Goal: Check status

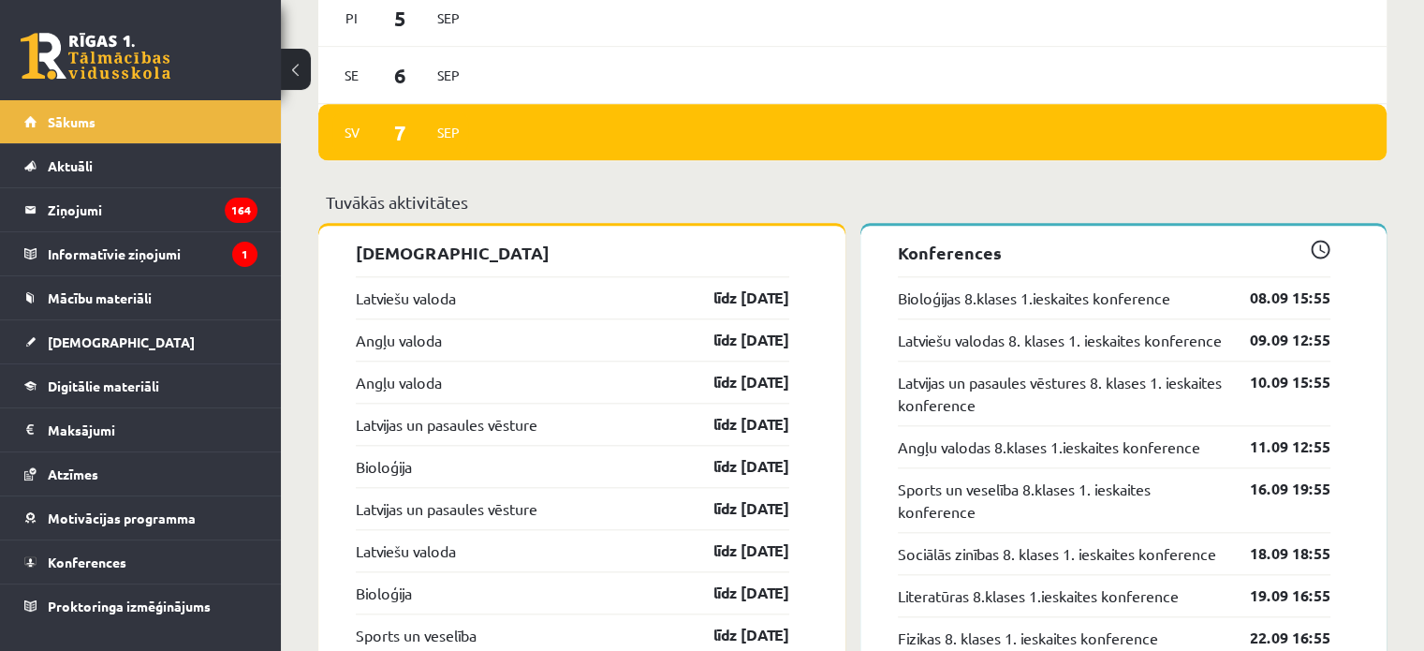
scroll to position [1967, 0]
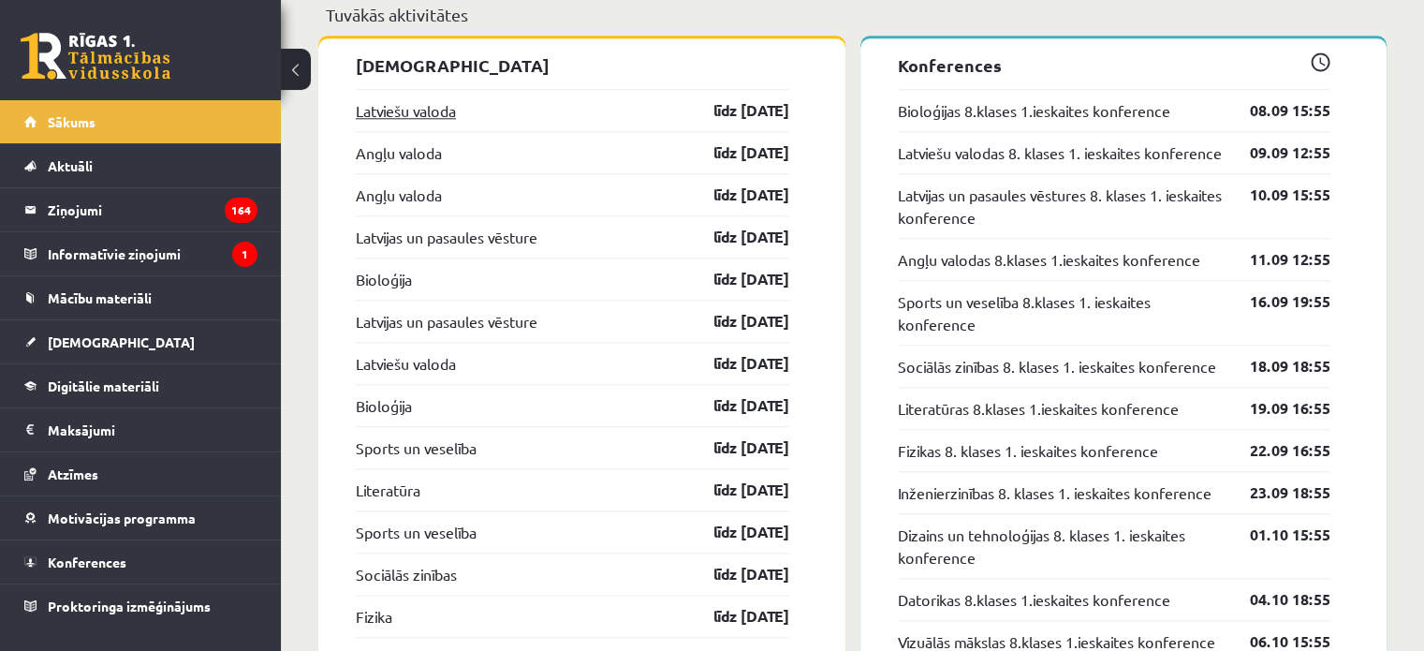
click at [423, 121] on link "Latviešu valoda" at bounding box center [406, 110] width 100 height 22
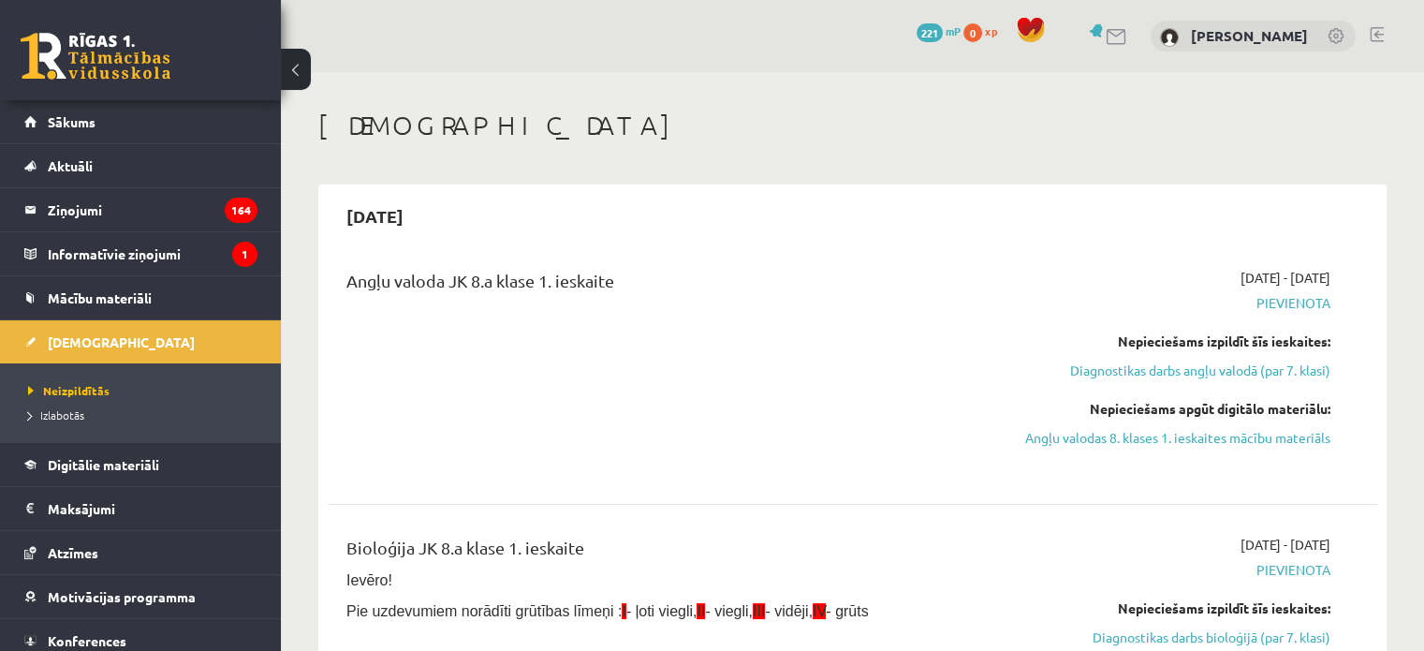
drag, startPoint x: 437, startPoint y: 129, endPoint x: 442, endPoint y: 91, distance: 38.7
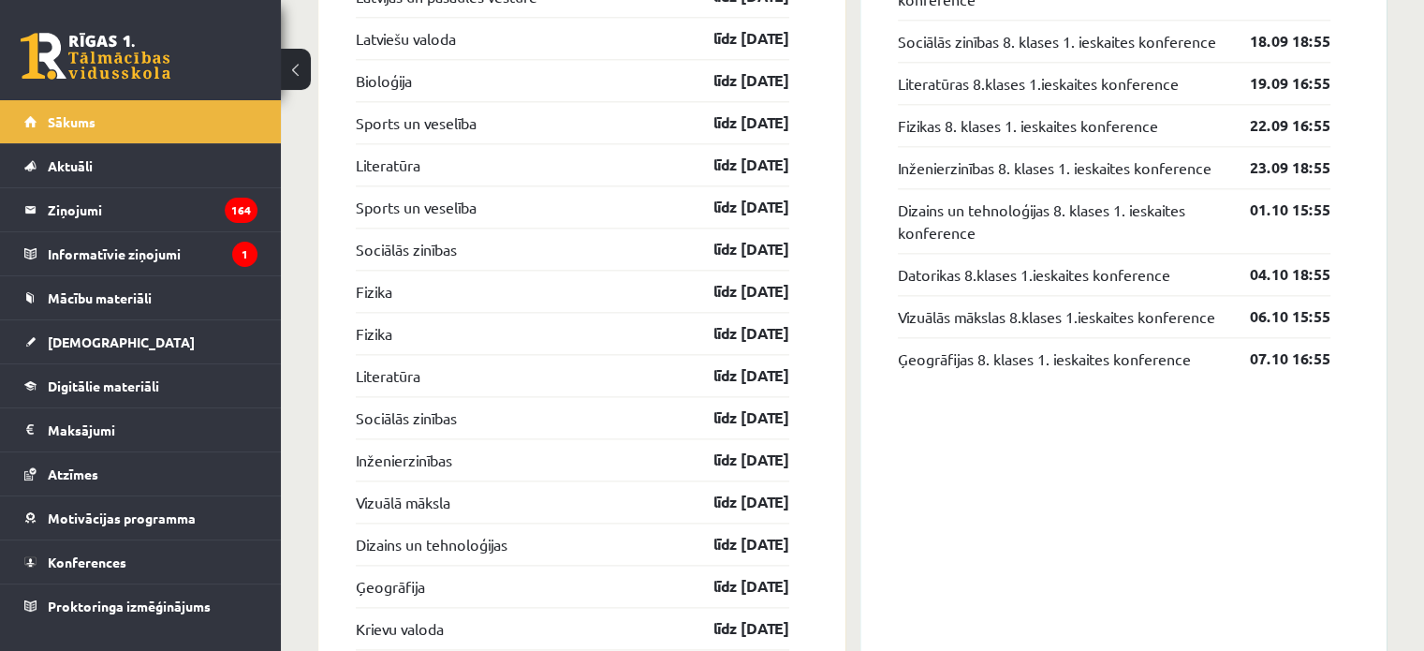
scroll to position [1949, 0]
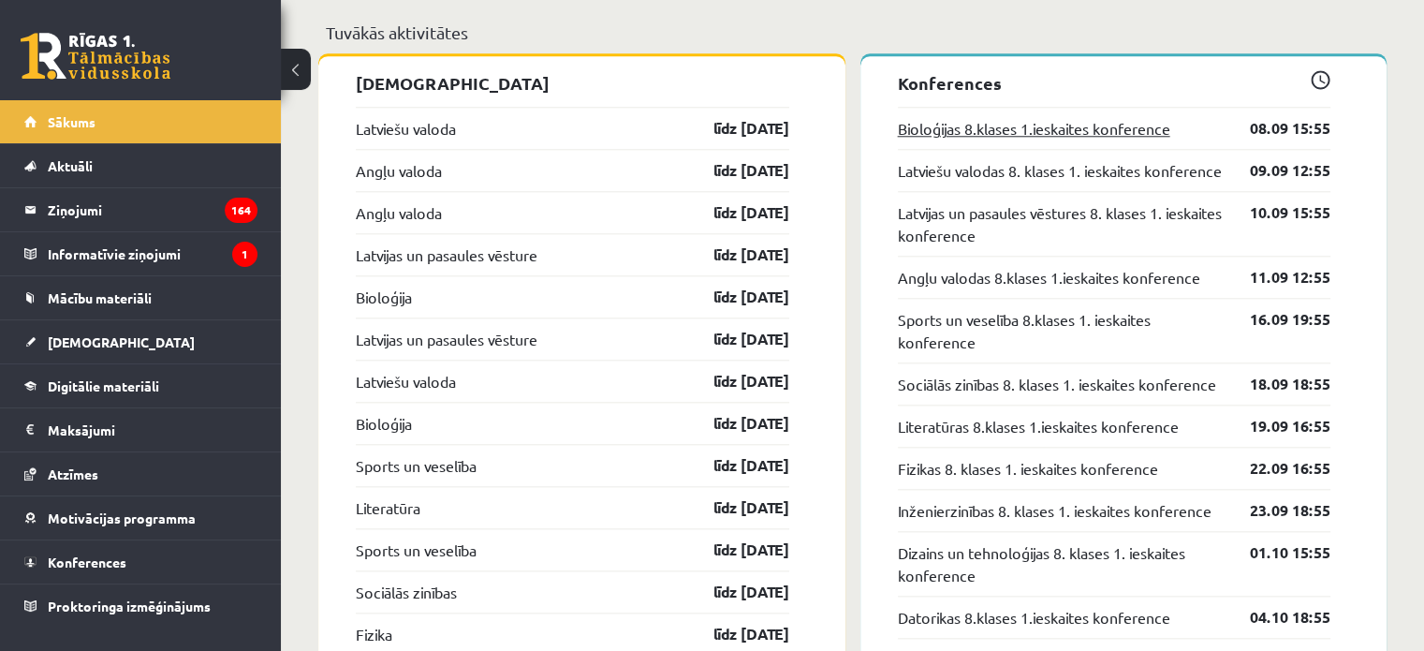
click at [959, 120] on link "Bioloģijas 8.klases 1.ieskaites konference" at bounding box center [1034, 128] width 273 height 22
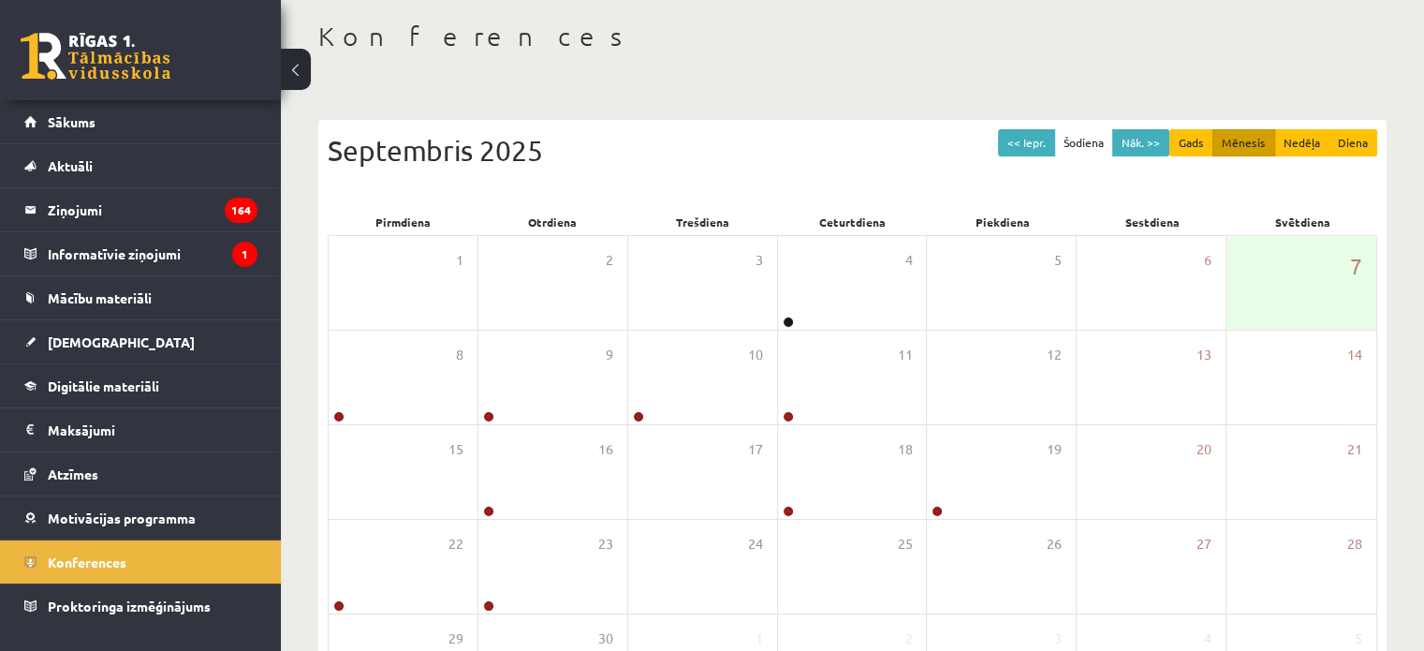
scroll to position [94, 0]
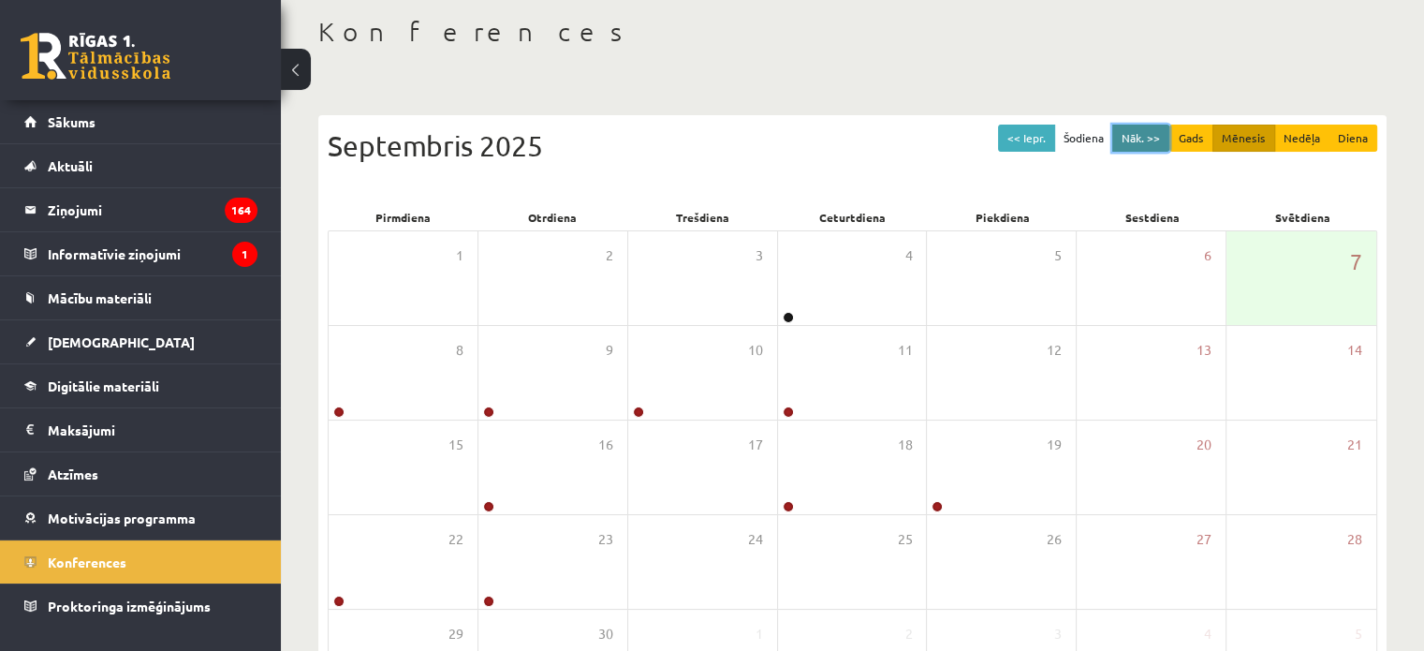
click at [1143, 145] on button "Nāk. >>" at bounding box center [1141, 138] width 57 height 27
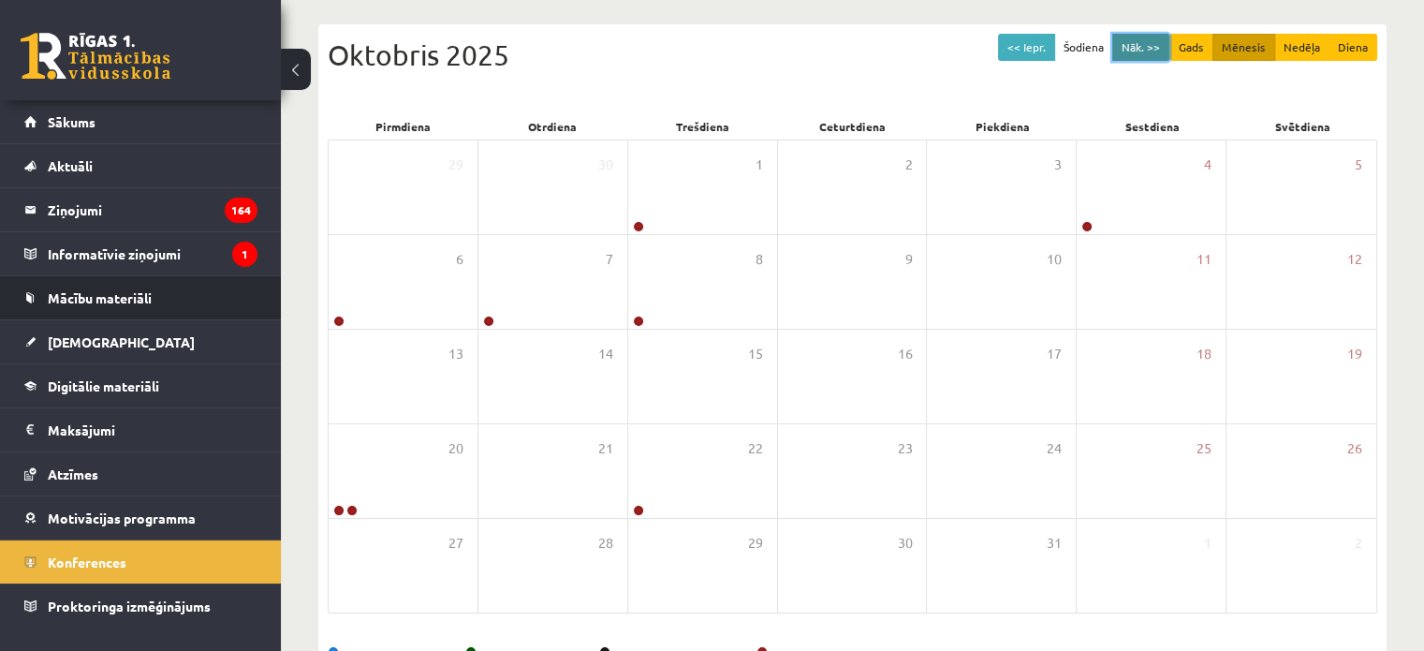
scroll to position [187, 0]
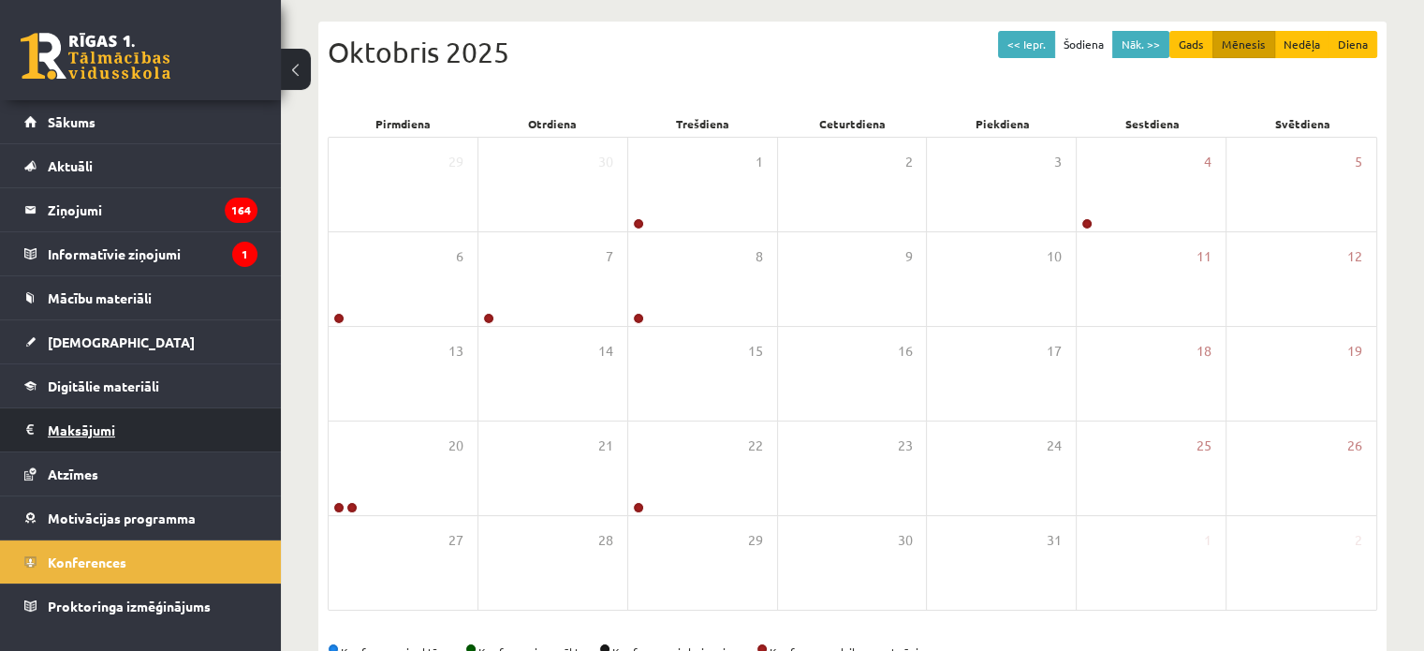
click at [87, 435] on legend "Maksājumi 0" at bounding box center [153, 429] width 210 height 43
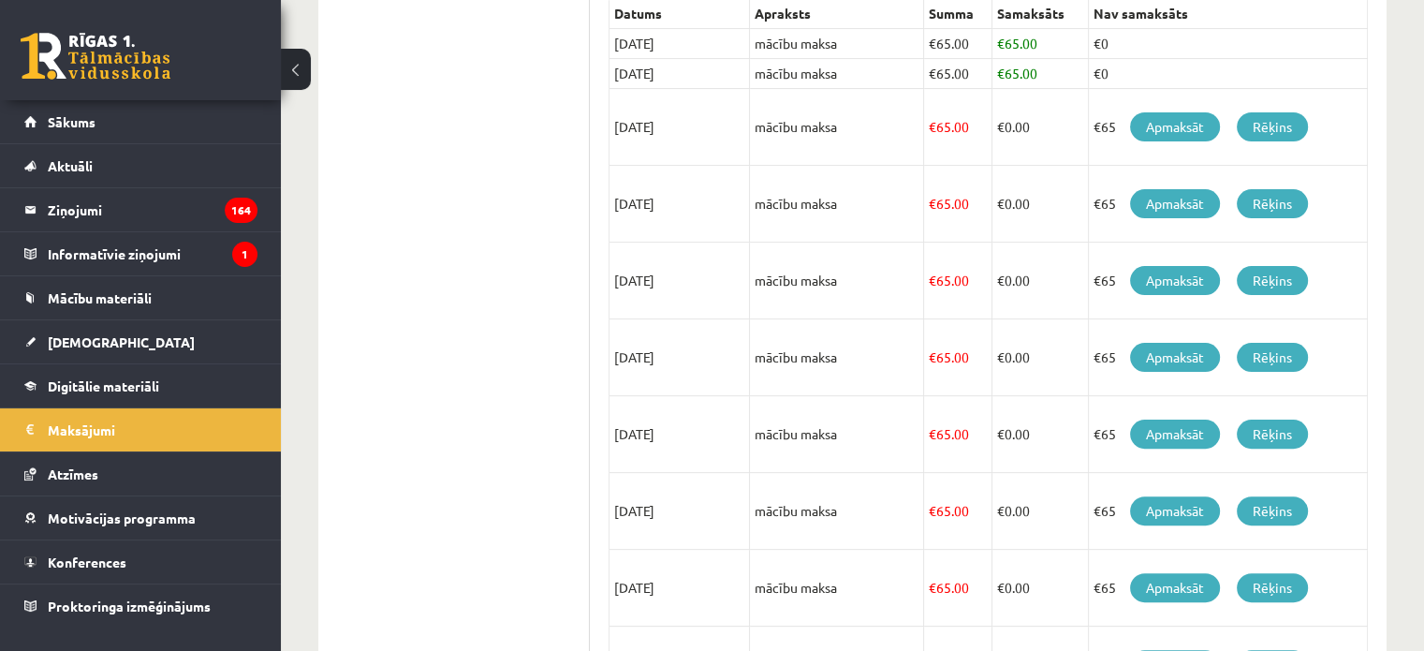
scroll to position [626, 0]
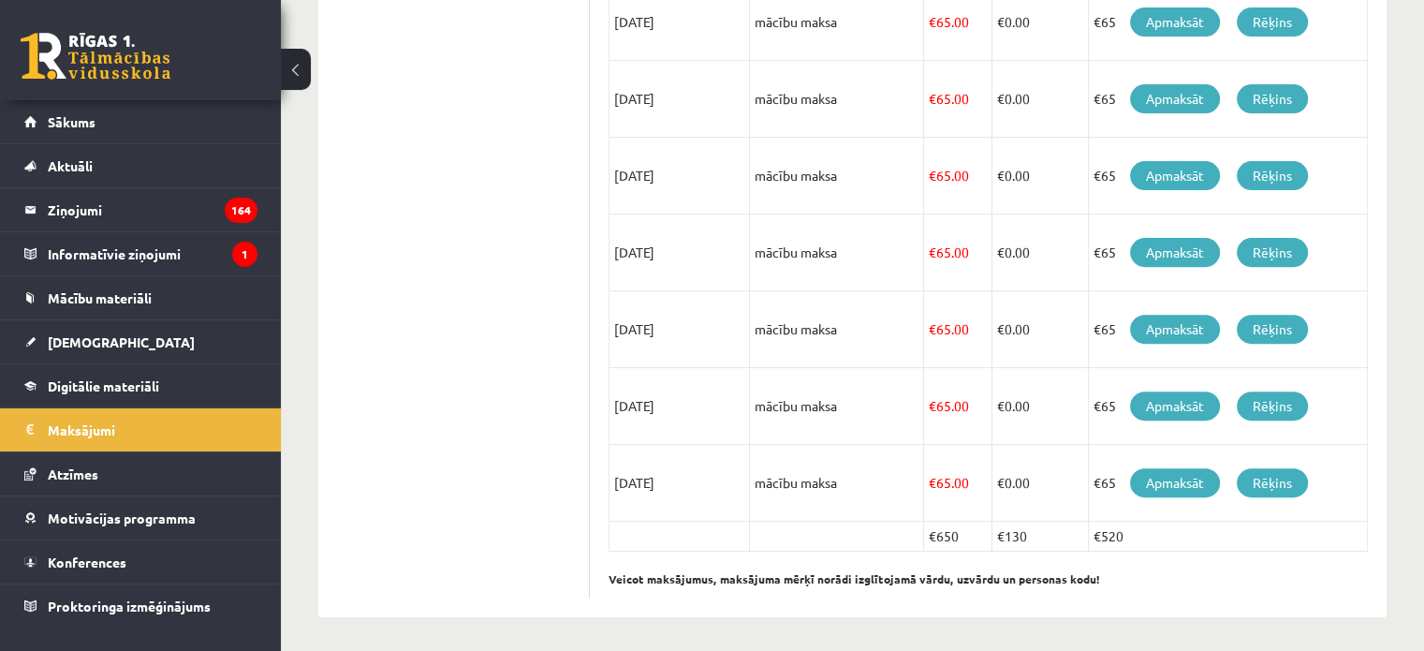
drag, startPoint x: 1127, startPoint y: 523, endPoint x: 1091, endPoint y: 529, distance: 37.0
click at [1091, 529] on td "€520" at bounding box center [1228, 537] width 279 height 30
drag, startPoint x: 922, startPoint y: 532, endPoint x: 965, endPoint y: 538, distance: 42.6
click at [965, 538] on td "€650" at bounding box center [958, 537] width 68 height 30
click at [945, 553] on p "Veicot maksājumus, maksājuma mērķī norādi izglītojamā vārdu, uzvārdu un persona…" at bounding box center [988, 570] width 759 height 36
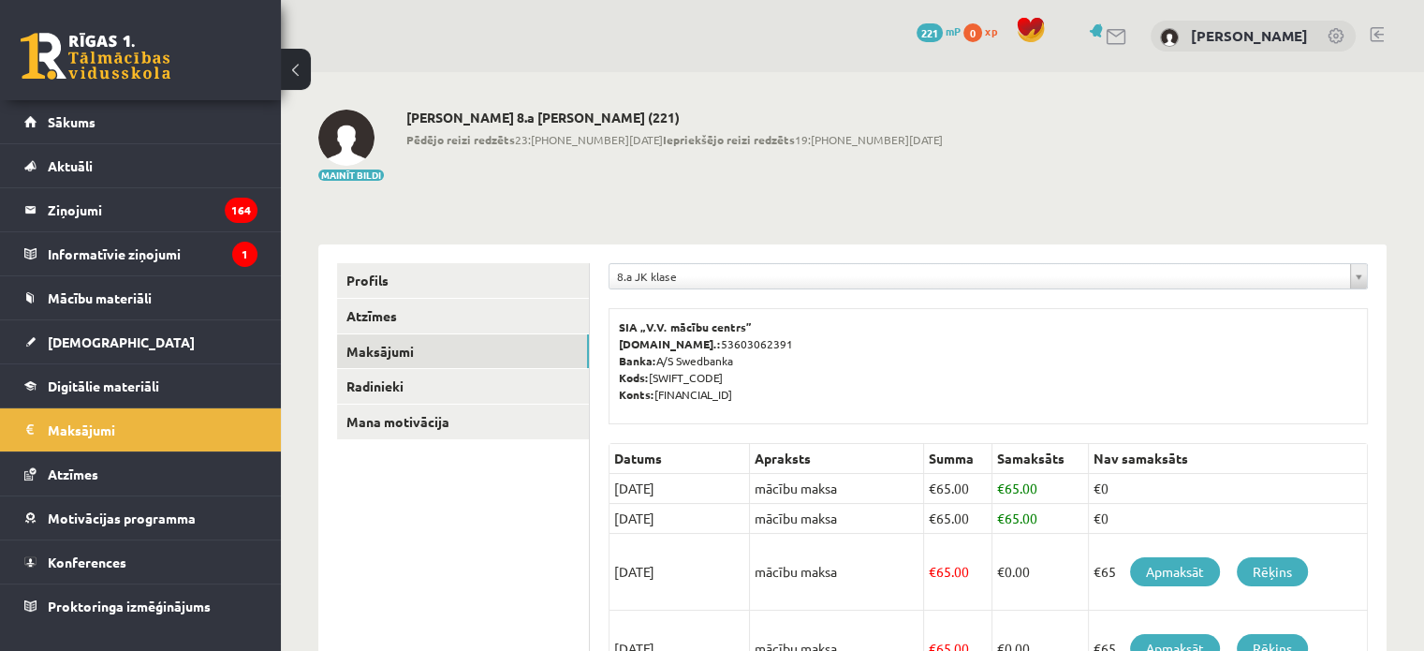
scroll to position [0, 0]
click at [684, 263] on div "8.a JK klase" at bounding box center [988, 276] width 759 height 26
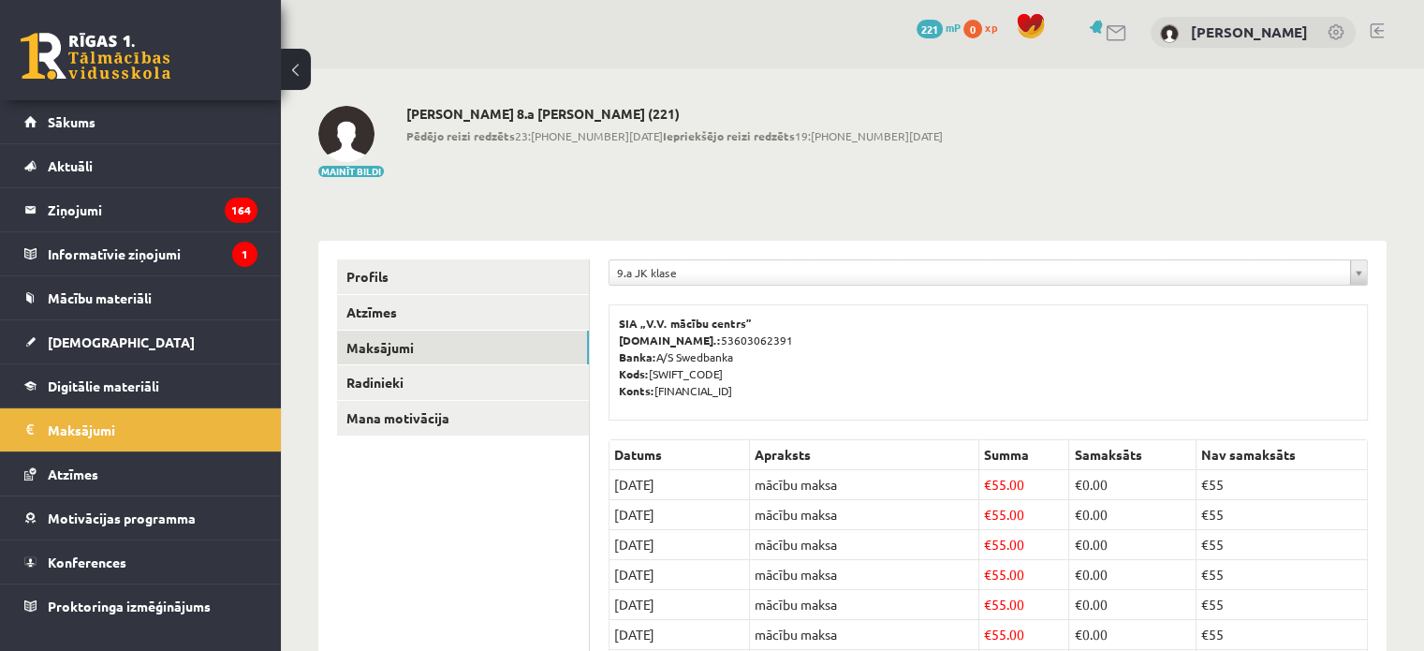
scroll to position [252, 0]
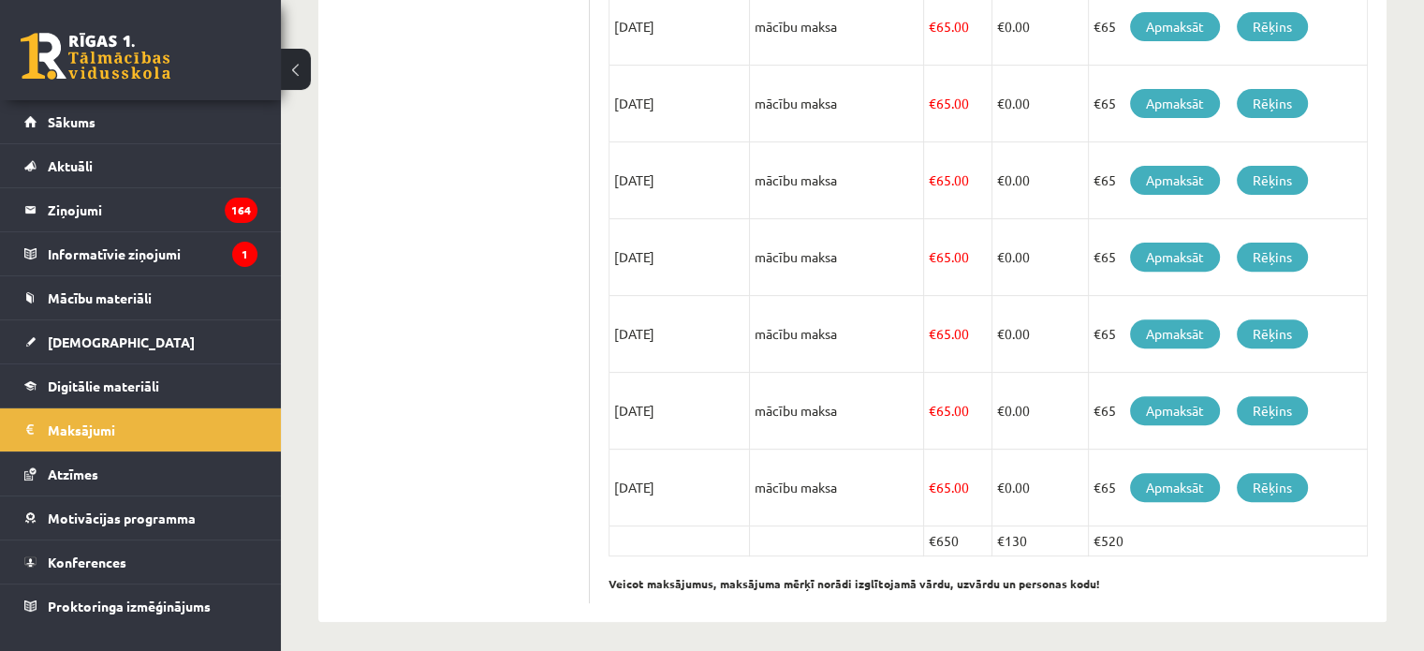
scroll to position [626, 0]
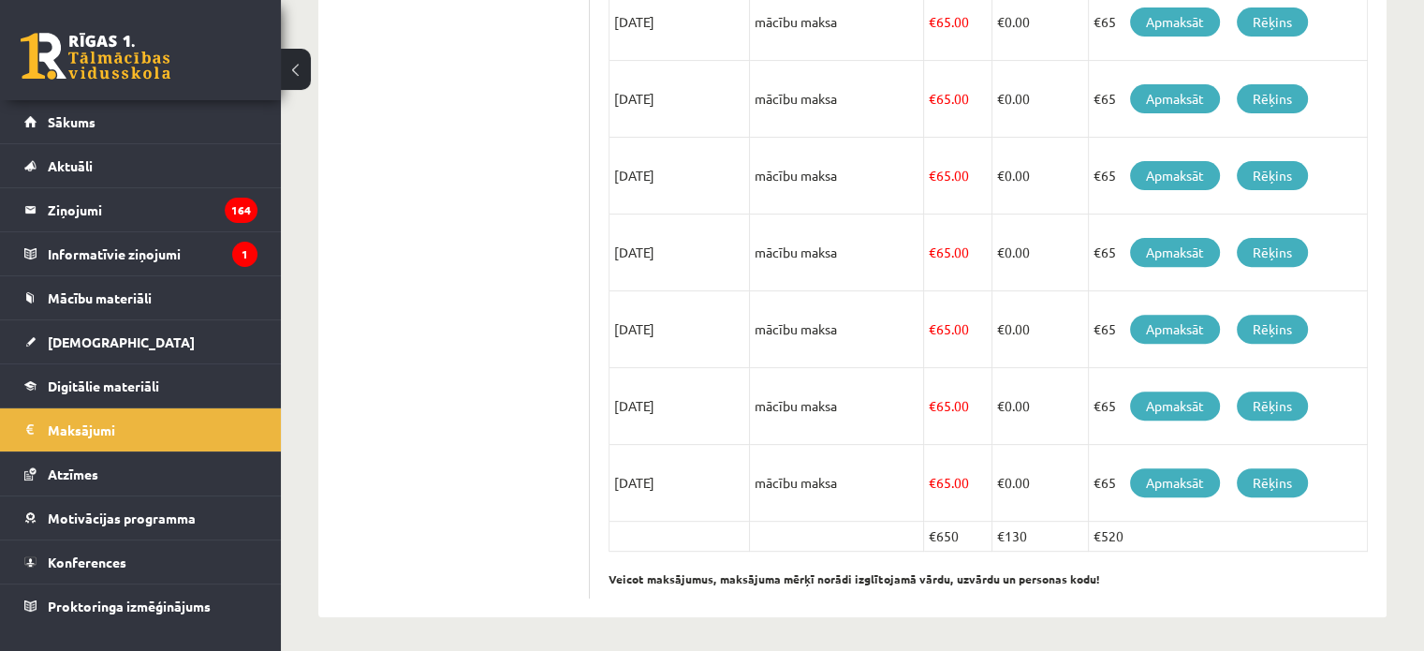
drag, startPoint x: 924, startPoint y: 544, endPoint x: 971, endPoint y: 524, distance: 50.8
click at [978, 527] on td "€650" at bounding box center [958, 537] width 68 height 30
